Goal: Task Accomplishment & Management: Manage account settings

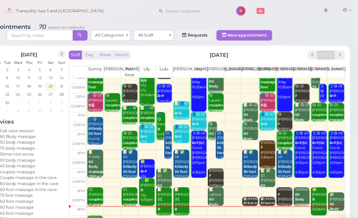
scroll to position [12, 0]
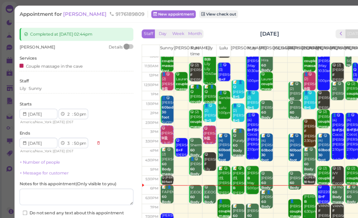
scroll to position [12, 0]
click at [292, 181] on div "😋 6312202754 B+F [PERSON_NAME] 6:00pm - 7:00pm" at bounding box center [293, 183] width 11 height 31
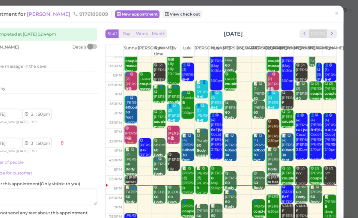
scroll to position [0, 0]
click at [337, 15] on span "×" at bounding box center [339, 12] width 4 height 8
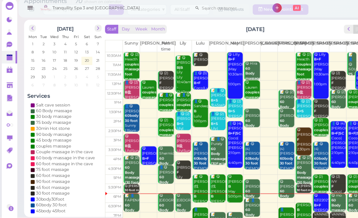
scroll to position [21, 0]
click at [289, 187] on b "B+F" at bounding box center [288, 189] width 6 height 4
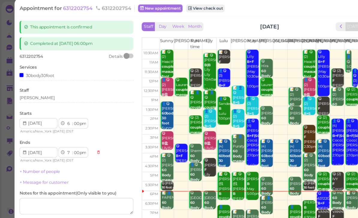
scroll to position [6, 0]
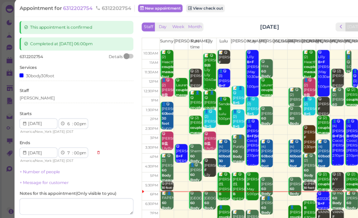
click at [74, 6] on span "6312202754" at bounding box center [71, 7] width 28 height 6
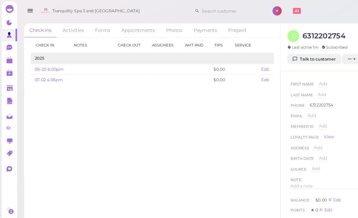
click at [295, 76] on span "Add" at bounding box center [292, 76] width 7 height 4
click at [311, 80] on input at bounding box center [315, 77] width 52 height 9
type input "[PERSON_NAME]"
click at [296, 87] on button "Done" at bounding box center [296, 87] width 13 height 6
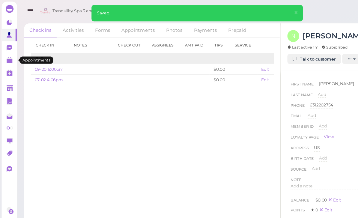
click at [9, 59] on link at bounding box center [8, 54] width 14 height 11
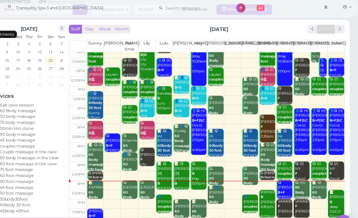
scroll to position [21, 0]
click at [331, 184] on div "📝 [PERSON_NAME] B deep COCO Coco 6:30pm - 8:00pm" at bounding box center [337, 195] width 13 height 40
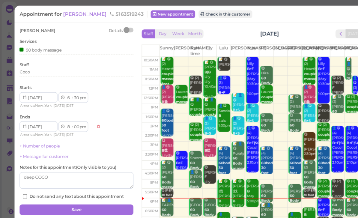
click at [66, 14] on span "[PERSON_NAME]" at bounding box center [77, 13] width 40 height 6
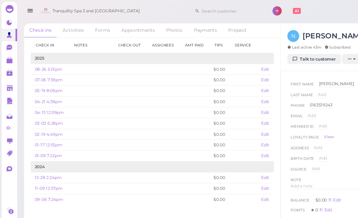
click at [290, 54] on link "Talk to customer" at bounding box center [285, 54] width 49 height 10
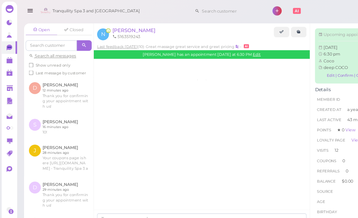
scroll to position [717, 0]
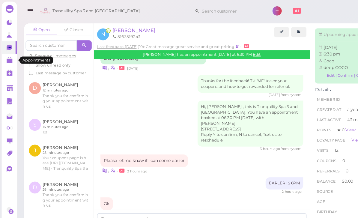
click at [10, 55] on polygon at bounding box center [8, 55] width 5 height 4
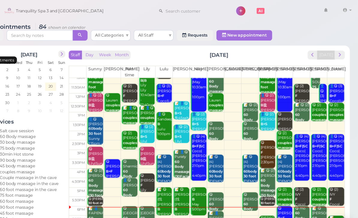
click at [331, 212] on div "📝 [PERSON_NAME] B deep COCO Coco 6:30pm - 8:00pm" at bounding box center [337, 216] width 13 height 40
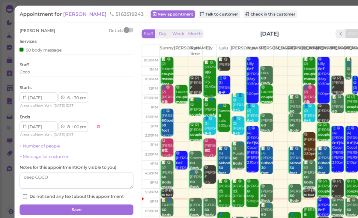
click at [322, 58] on td at bounding box center [242, 56] width 194 height 8
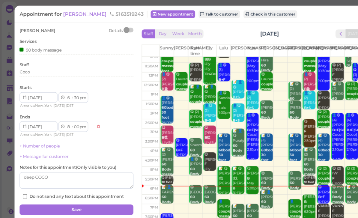
scroll to position [12, 0]
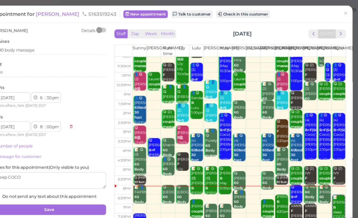
click at [327, 190] on div "📝 [PERSON_NAME] B deep COCO Coco 6:30pm - 8:00pm" at bounding box center [332, 197] width 11 height 40
click at [337, 13] on span "×" at bounding box center [339, 12] width 4 height 8
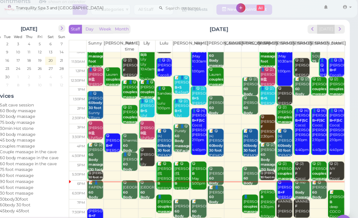
scroll to position [12, 0]
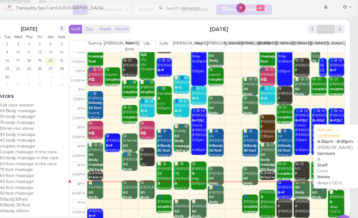
click at [331, 184] on div "📝 [PERSON_NAME] B deep COCO Coco 6:30pm - 8:00pm" at bounding box center [337, 195] width 13 height 40
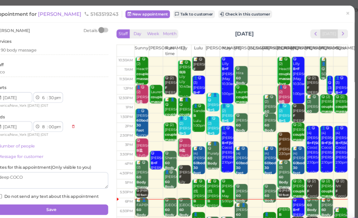
click at [57, 15] on span "[PERSON_NAME]" at bounding box center [77, 13] width 40 height 6
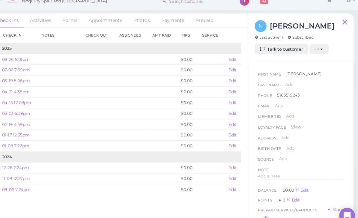
scroll to position [5, 0]
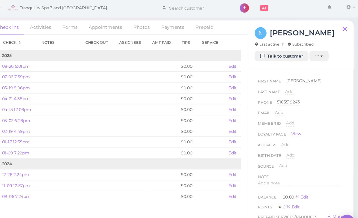
click at [262, 49] on link "Talk to customer" at bounding box center [285, 54] width 49 height 10
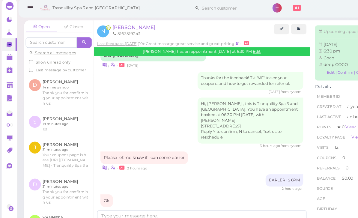
scroll to position [19, 0]
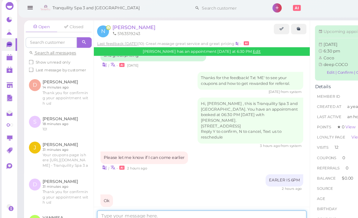
click at [162, 199] on textarea at bounding box center [183, 200] width 190 height 12
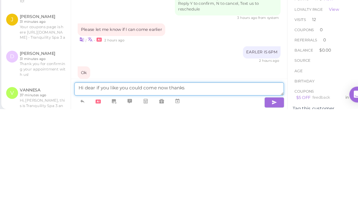
type textarea "Hi dear if you like you could come now thanks"
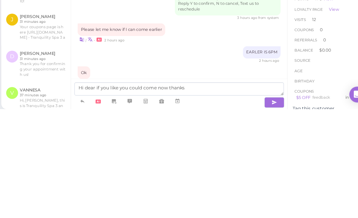
click at [267, 209] on icon "button" at bounding box center [269, 212] width 5 height 6
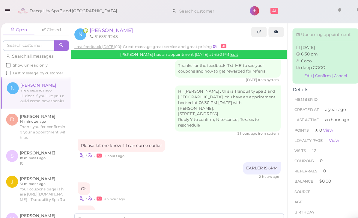
scroll to position [0, 0]
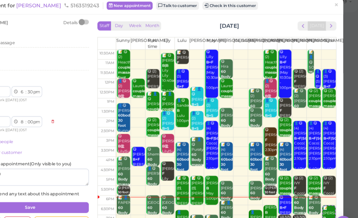
click at [337, 8] on span "×" at bounding box center [339, 12] width 4 height 8
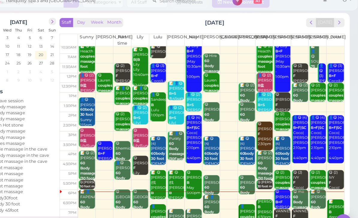
scroll to position [3, 0]
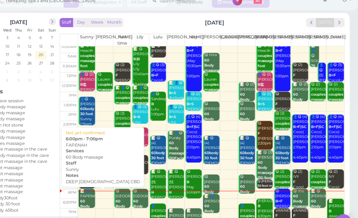
click at [113, 184] on b "60 Body massage" at bounding box center [120, 190] width 14 height 13
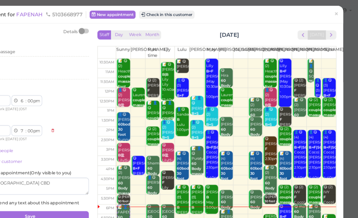
click at [53, 16] on div "Appointment for [GEOGRAPHIC_DATA] 5103668977 New appointment Check in this cust…" at bounding box center [178, 12] width 331 height 15
click at [57, 14] on span "FAPENAH" at bounding box center [69, 13] width 24 height 6
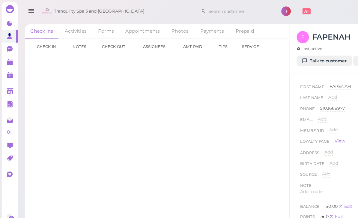
click at [291, 54] on link "Talk to customer" at bounding box center [285, 54] width 49 height 10
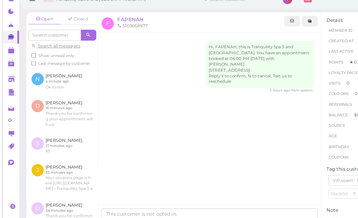
scroll to position [19, 0]
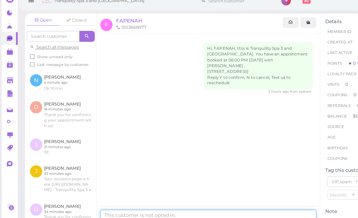
click at [176, 194] on textarea at bounding box center [183, 200] width 190 height 12
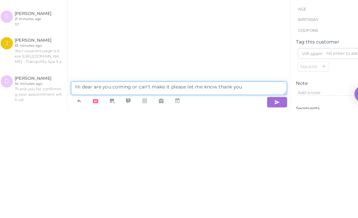
type textarea "Hi dear are you coming or can’t make it please let me know thank you"
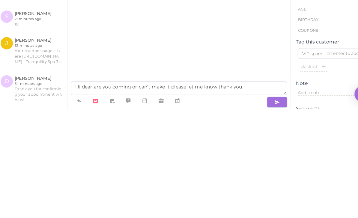
click at [260, 207] on button "button" at bounding box center [269, 212] width 18 height 10
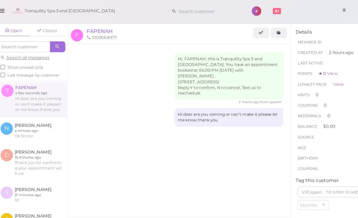
scroll to position [0, 0]
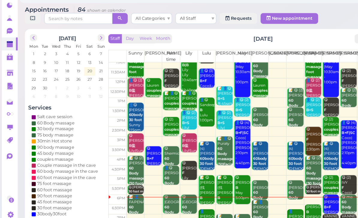
scroll to position [12, 0]
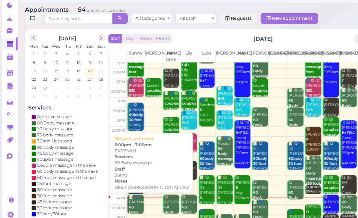
click at [120, 187] on div "📝 👤FAPENAH 60 Body massage DEEP [DEMOGRAPHIC_DATA] CBD Sunny 6:00pm - 7:00pm" at bounding box center [119, 214] width 13 height 54
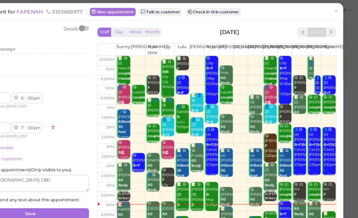
scroll to position [9, 0]
click at [206, 8] on button "Check in this customer" at bounding box center [230, 10] width 49 height 7
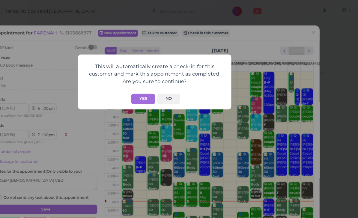
click at [158, 85] on button "Yes" at bounding box center [168, 86] width 21 height 9
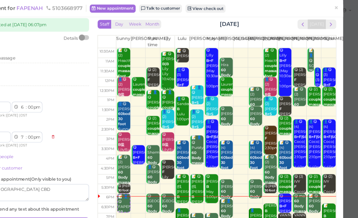
click at [337, 9] on span "×" at bounding box center [339, 7] width 4 height 8
